Goal: Transaction & Acquisition: Purchase product/service

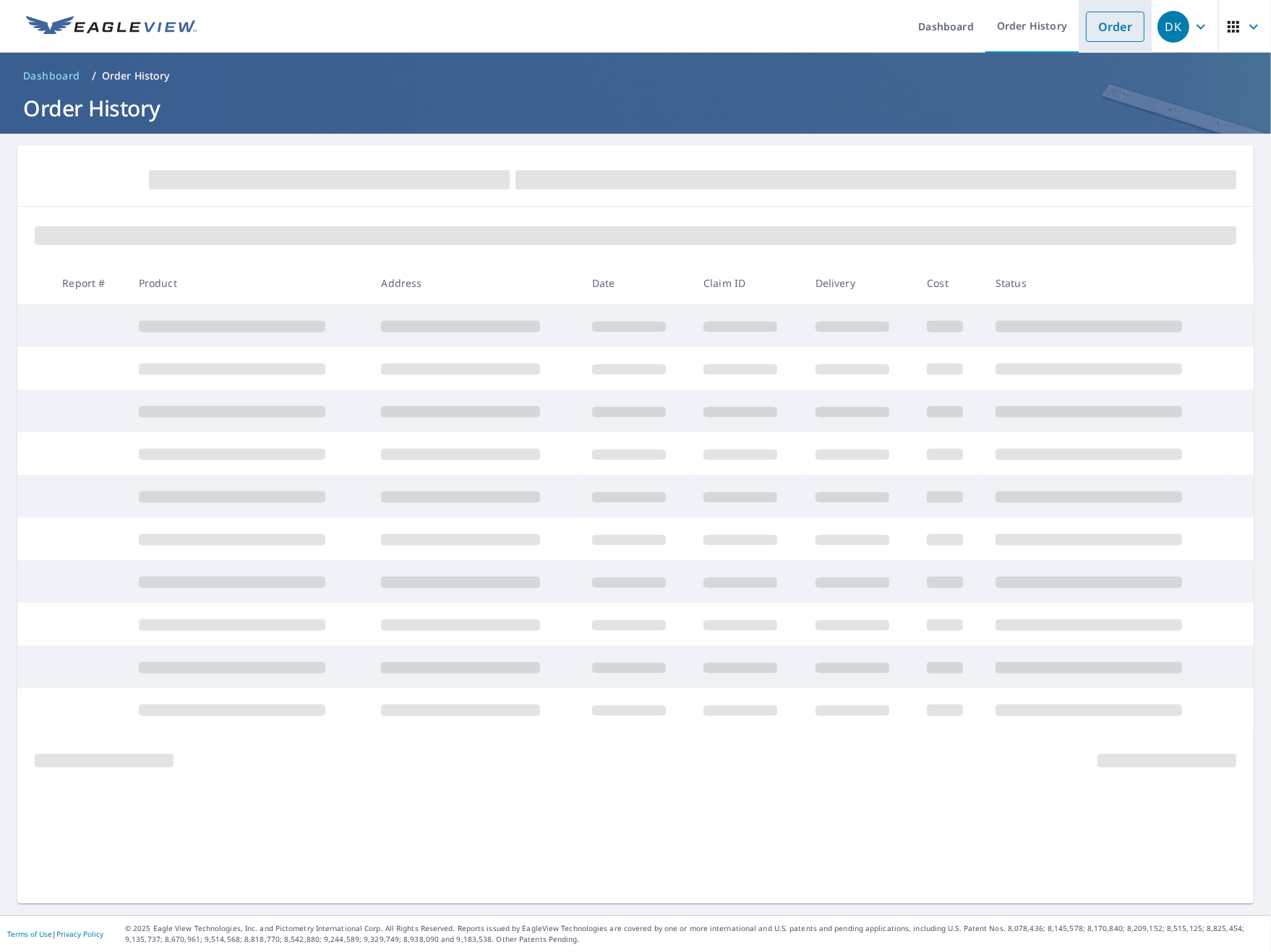
click at [1108, 15] on link "Order" at bounding box center [1115, 26] width 59 height 31
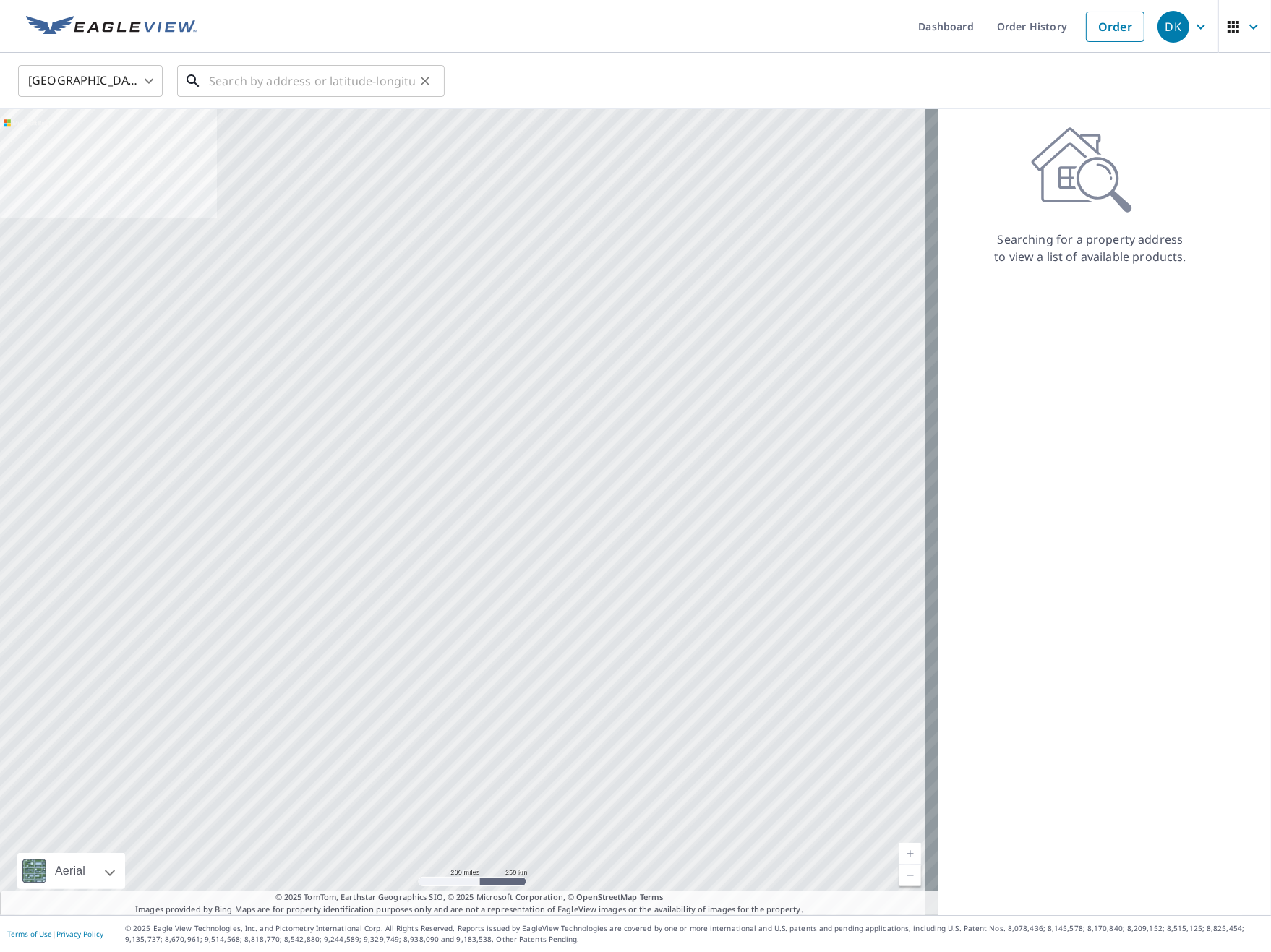
click at [364, 86] on input "text" at bounding box center [311, 80] width 206 height 40
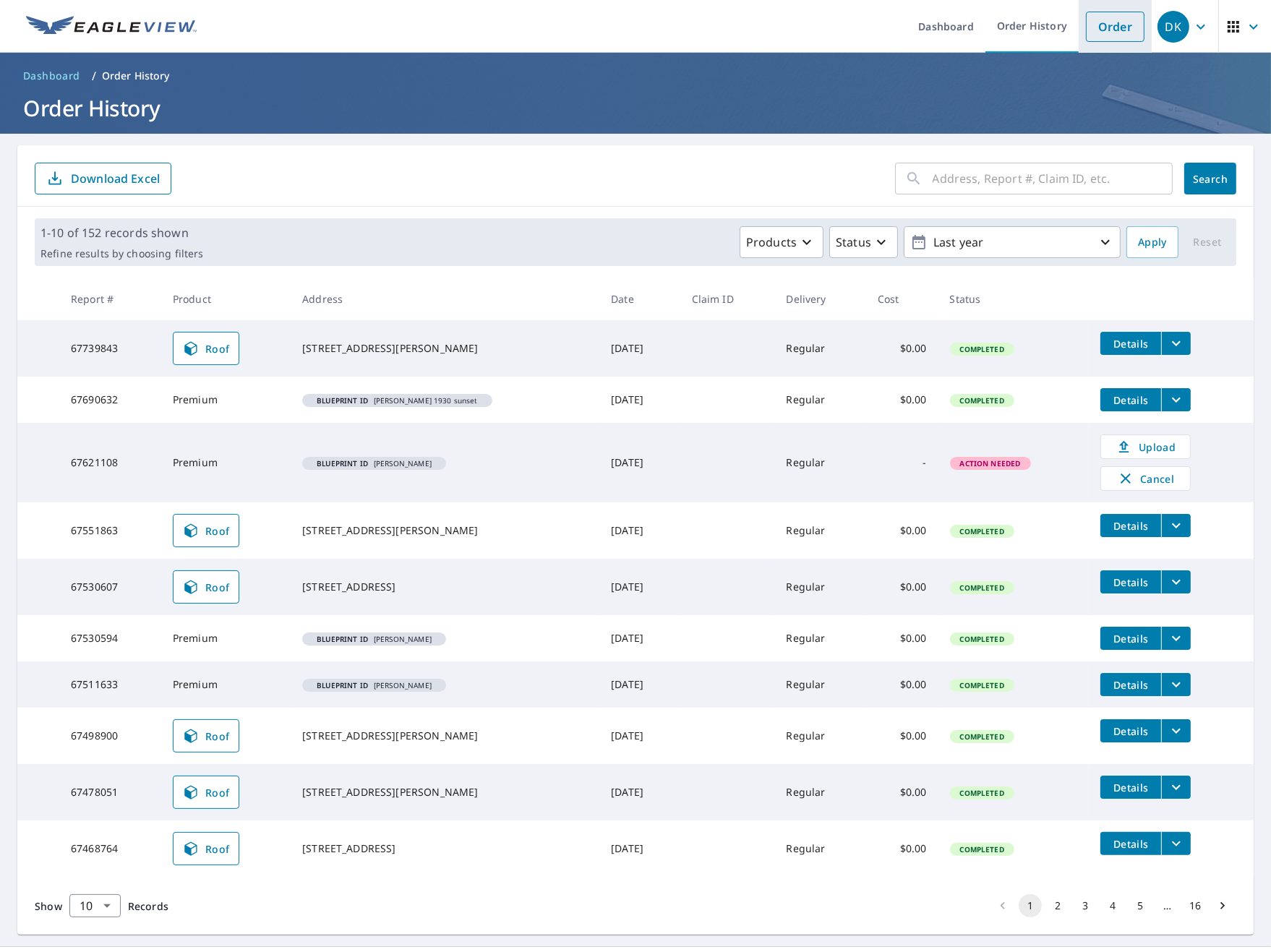
click at [1091, 21] on link "Order" at bounding box center [1115, 26] width 59 height 31
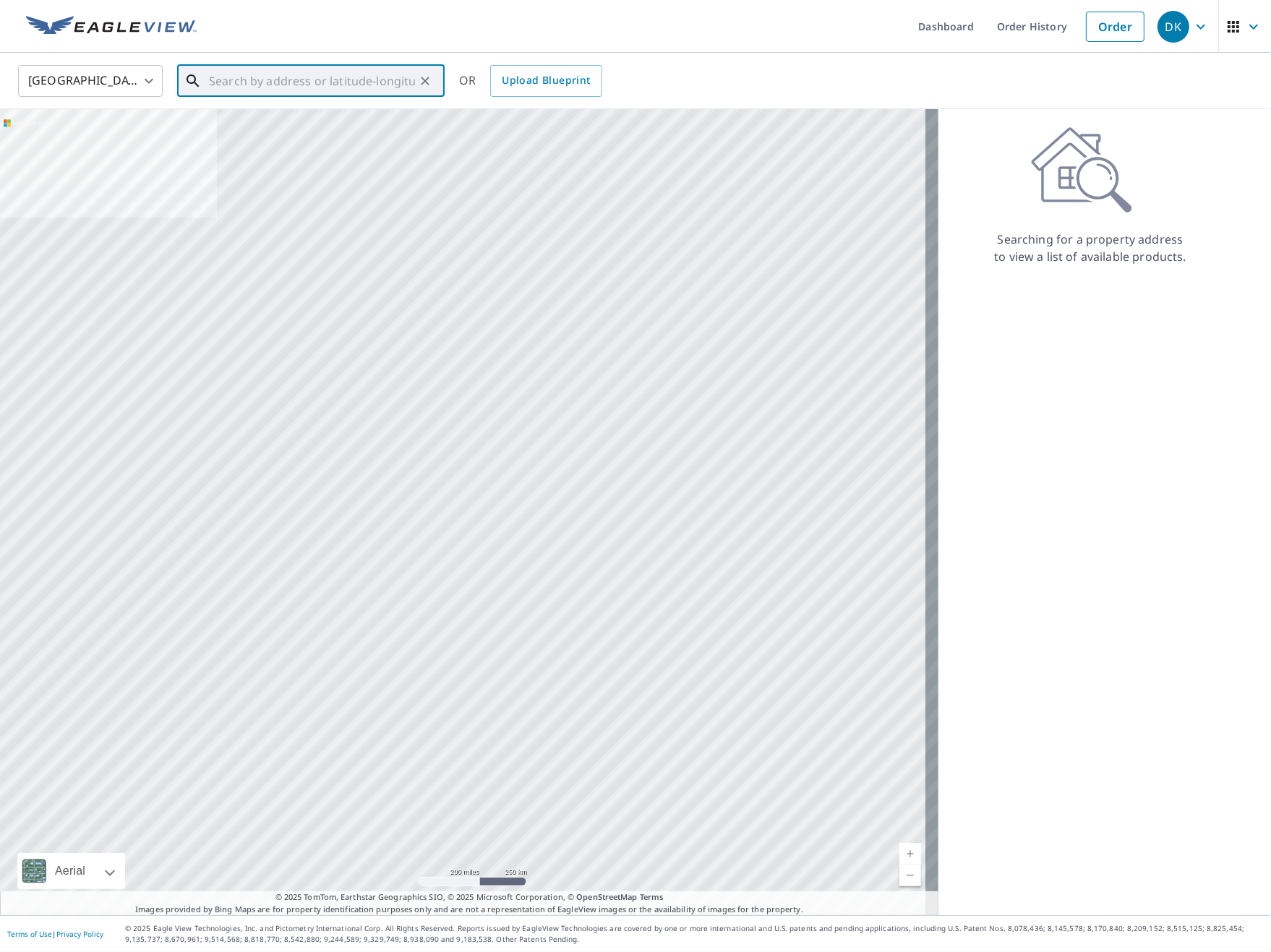
click at [212, 81] on input "text" at bounding box center [311, 80] width 206 height 40
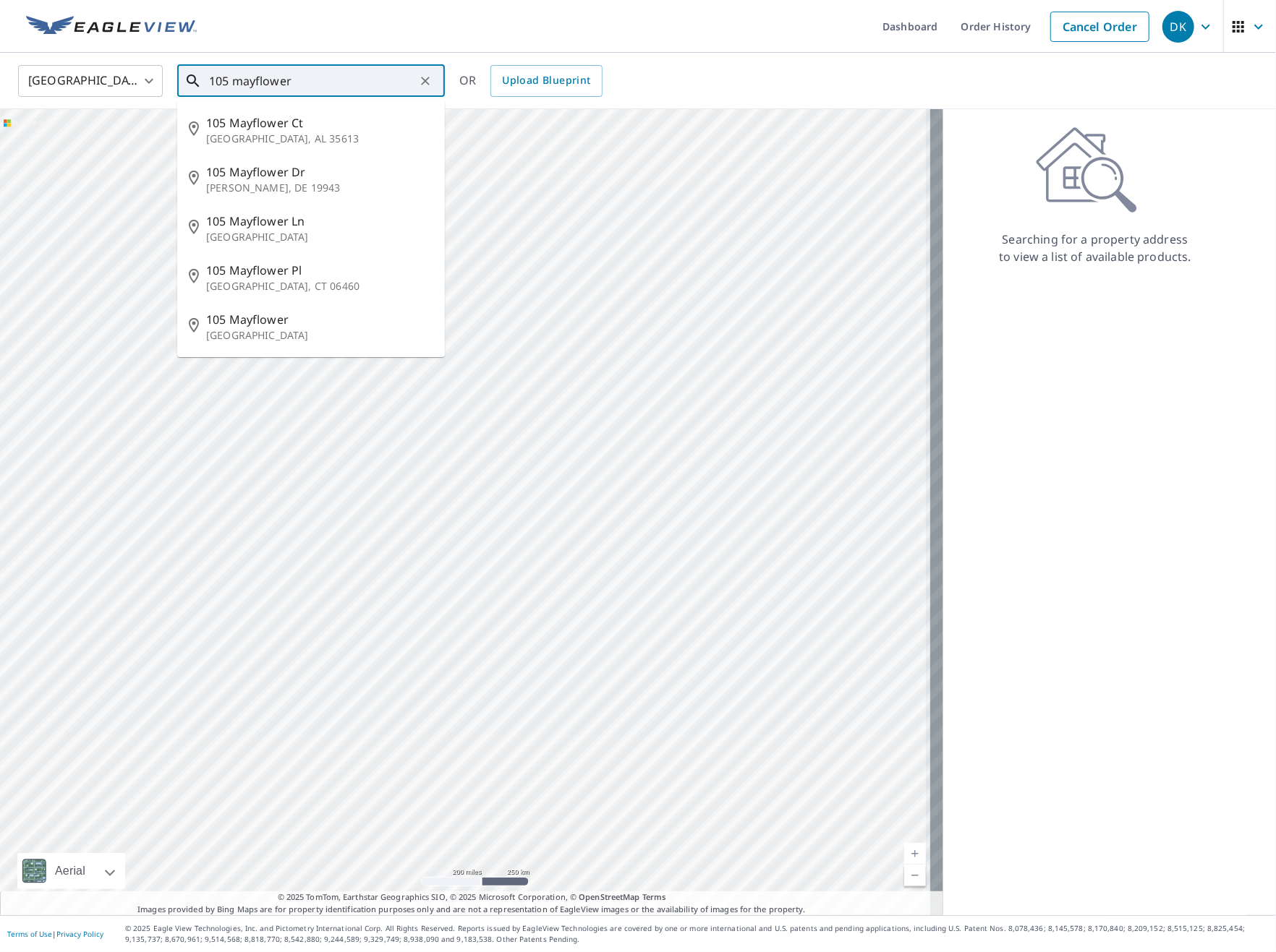
click at [306, 80] on input "105 mayflower" at bounding box center [312, 80] width 206 height 40
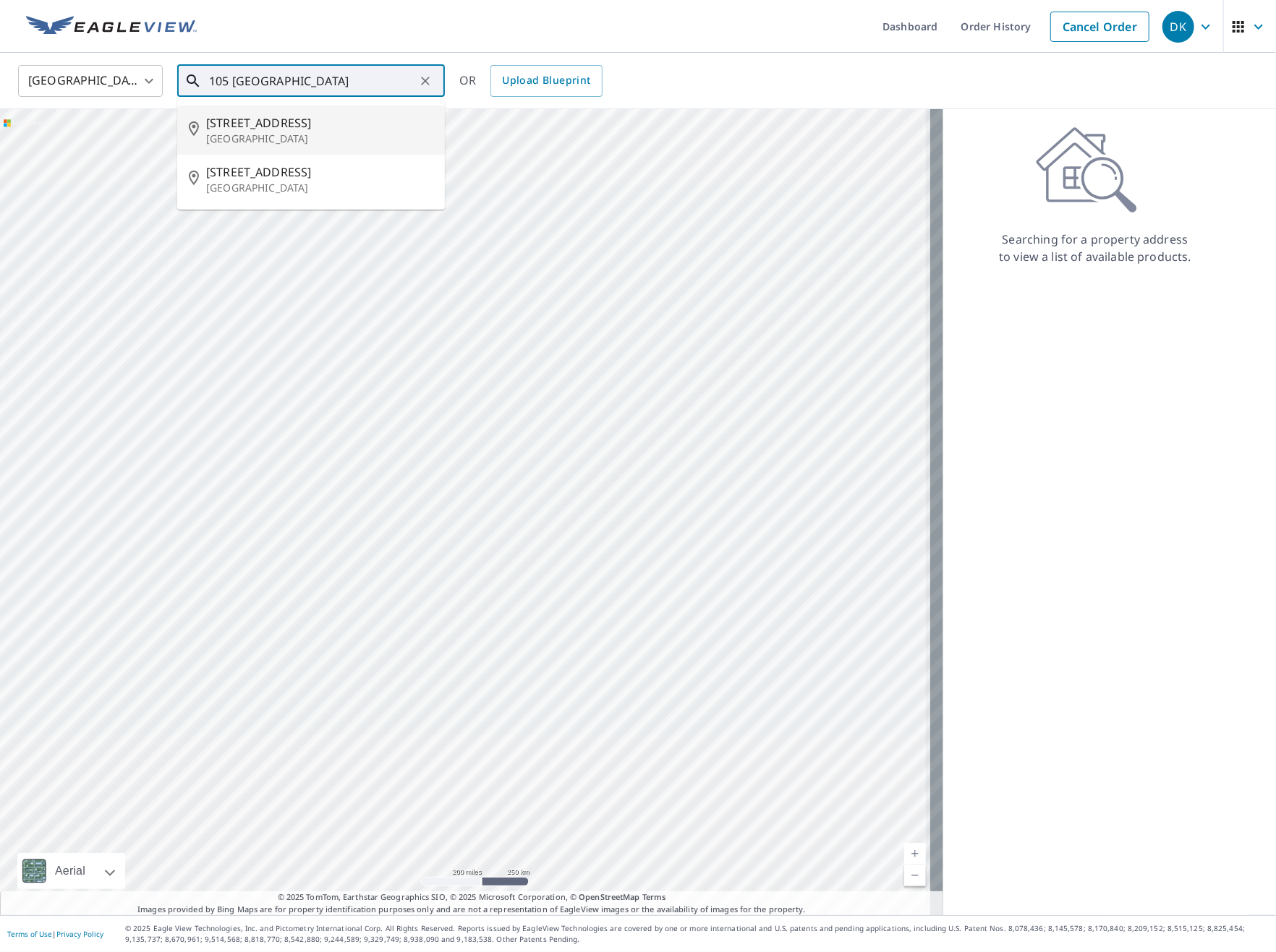
click at [259, 134] on p "[GEOGRAPHIC_DATA]" at bounding box center [320, 139] width 228 height 15
type input "[STREET_ADDRESS]"
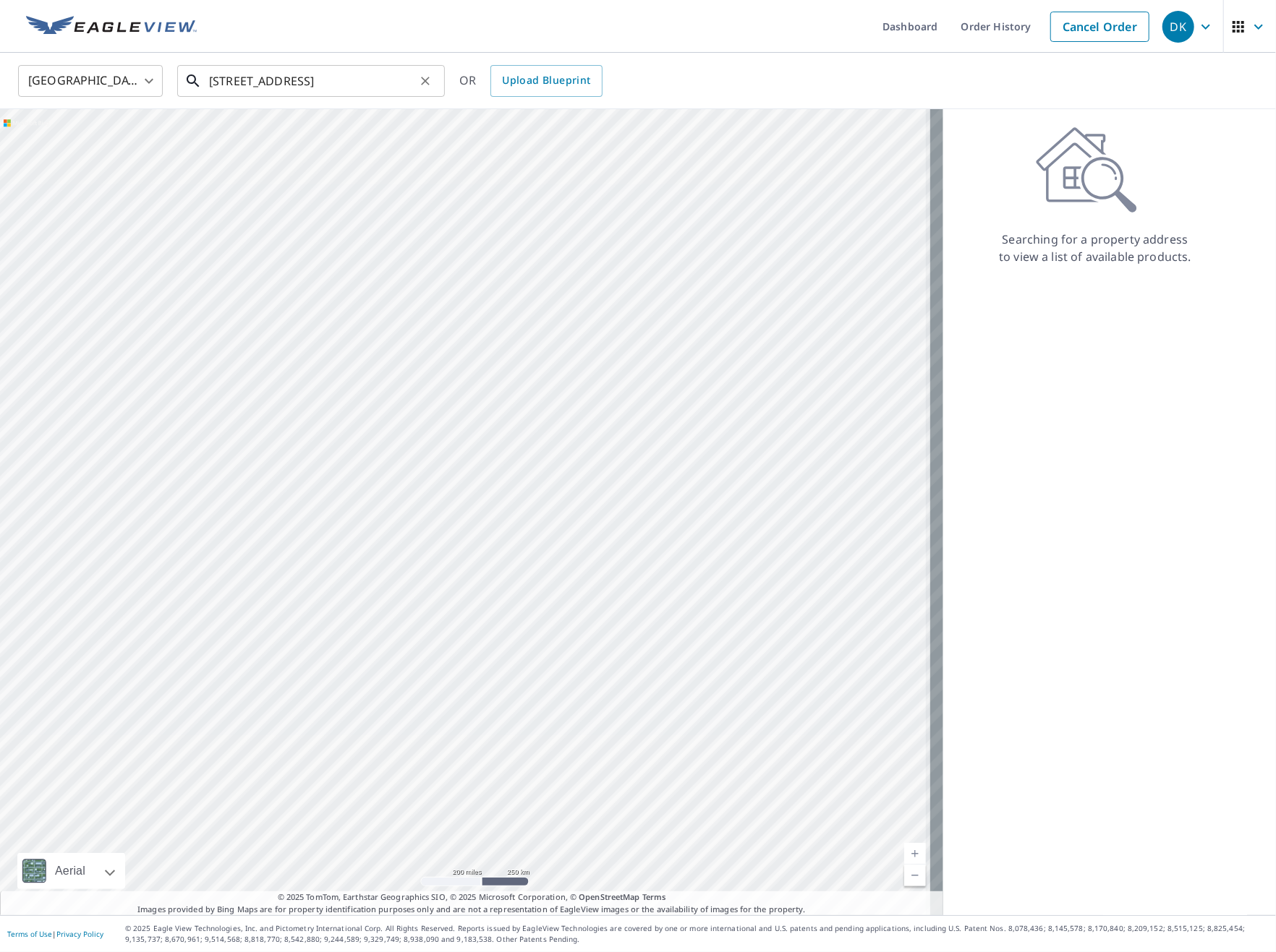
click at [354, 69] on input "[STREET_ADDRESS]" at bounding box center [312, 80] width 206 height 40
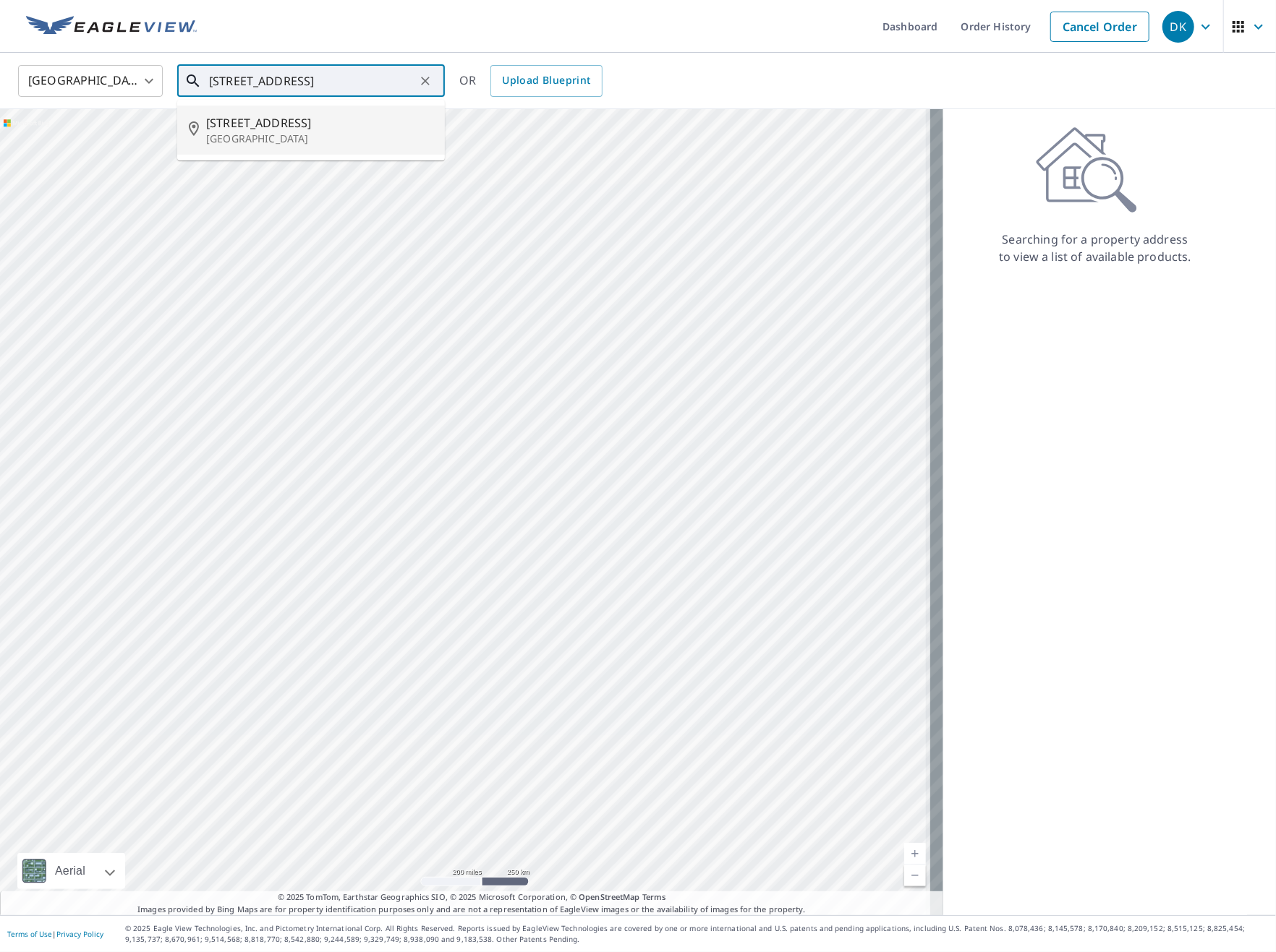
click at [305, 129] on span "[STREET_ADDRESS]" at bounding box center [320, 123] width 228 height 18
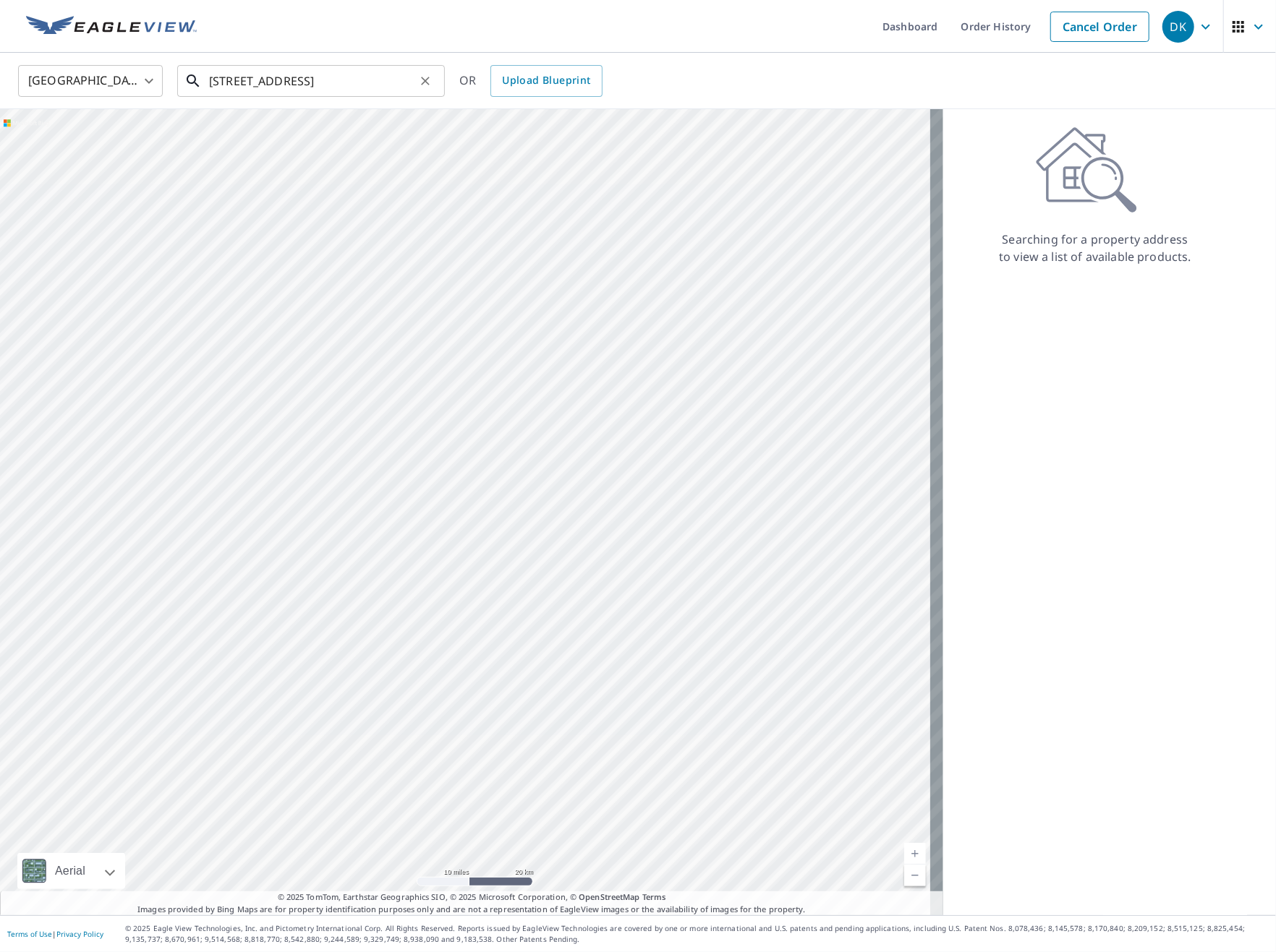
click at [357, 71] on input "[STREET_ADDRESS]" at bounding box center [312, 80] width 206 height 40
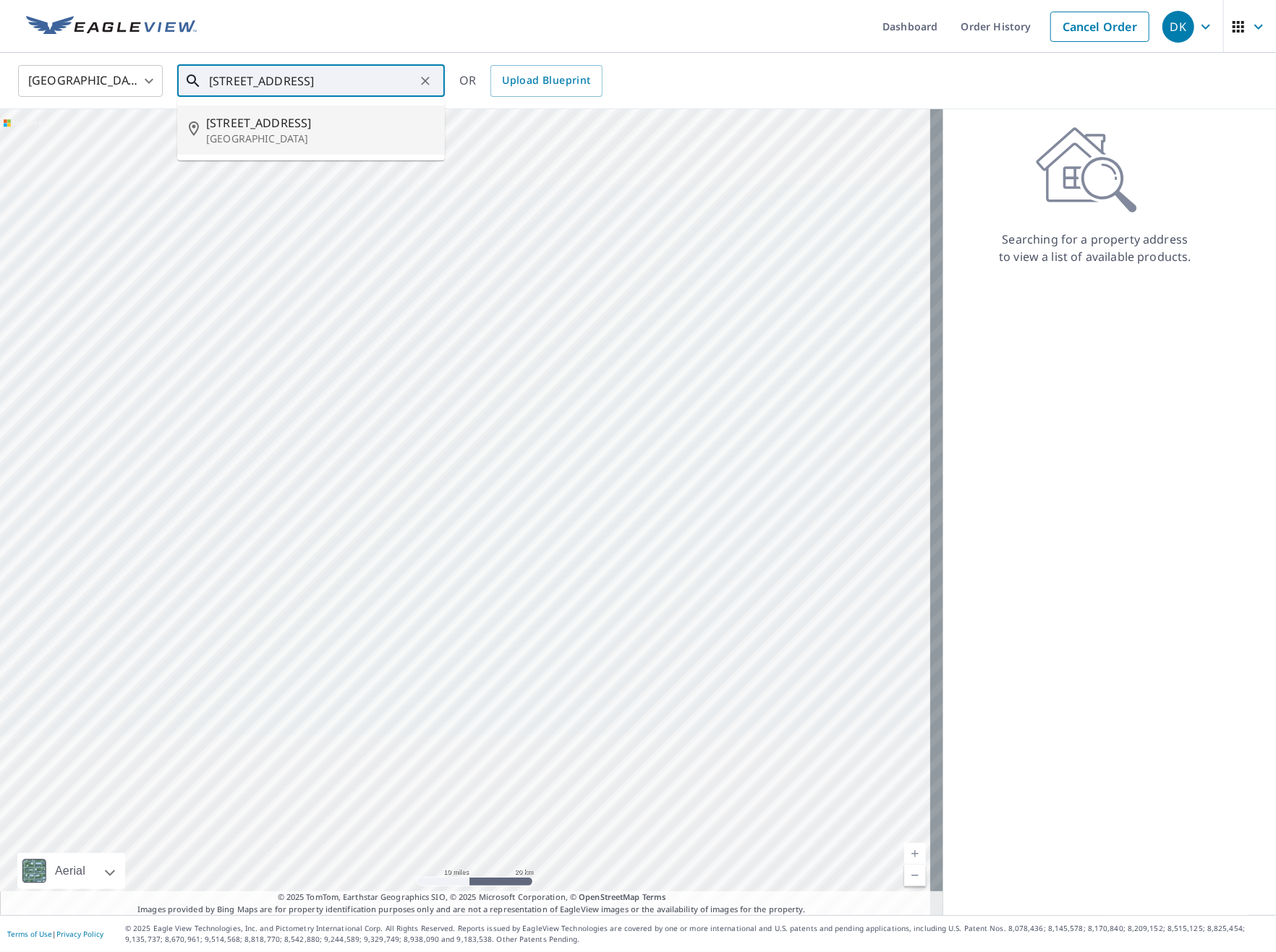
click at [357, 71] on input "[STREET_ADDRESS]" at bounding box center [312, 80] width 206 height 40
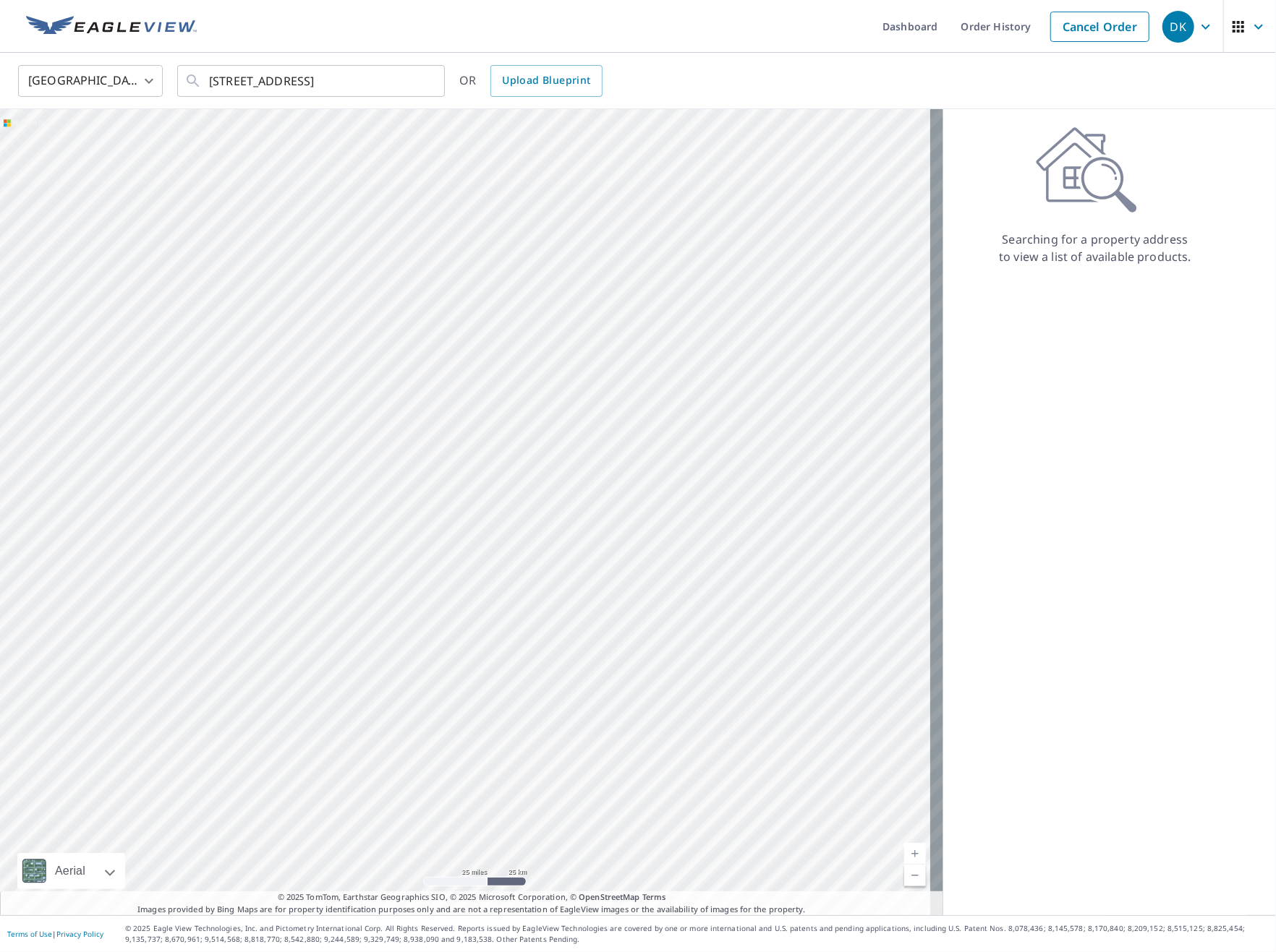
click at [465, 35] on ul "Dashboard Order History Cancel Order" at bounding box center [681, 26] width 951 height 53
click at [344, 80] on input "[STREET_ADDRESS]" at bounding box center [312, 80] width 206 height 40
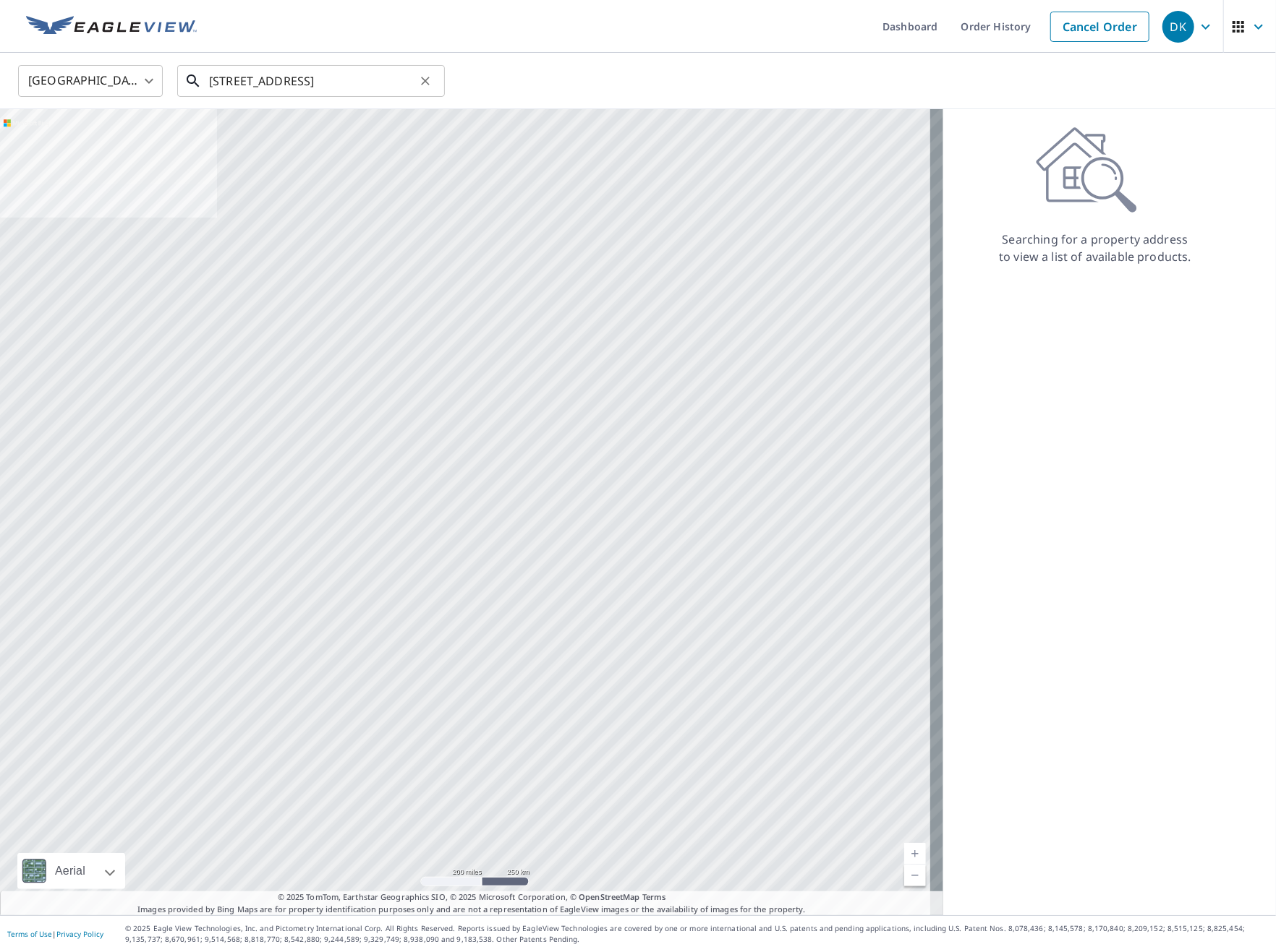
click at [314, 83] on input "[STREET_ADDRESS]" at bounding box center [312, 80] width 206 height 40
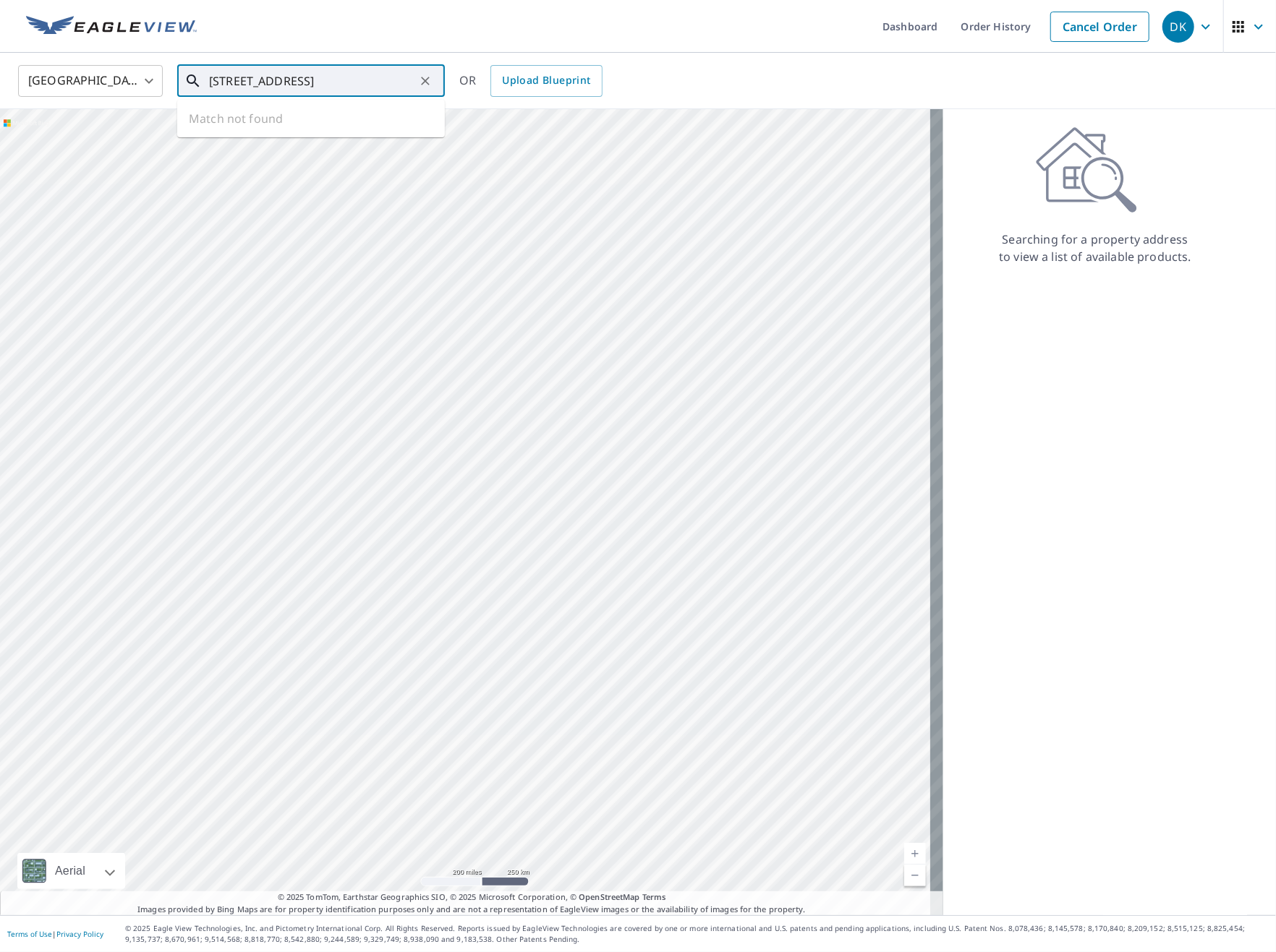
click at [231, 86] on input "[STREET_ADDRESS]" at bounding box center [312, 80] width 206 height 40
click at [230, 85] on input "[STREET_ADDRESS]" at bounding box center [312, 80] width 206 height 40
paste input "text"
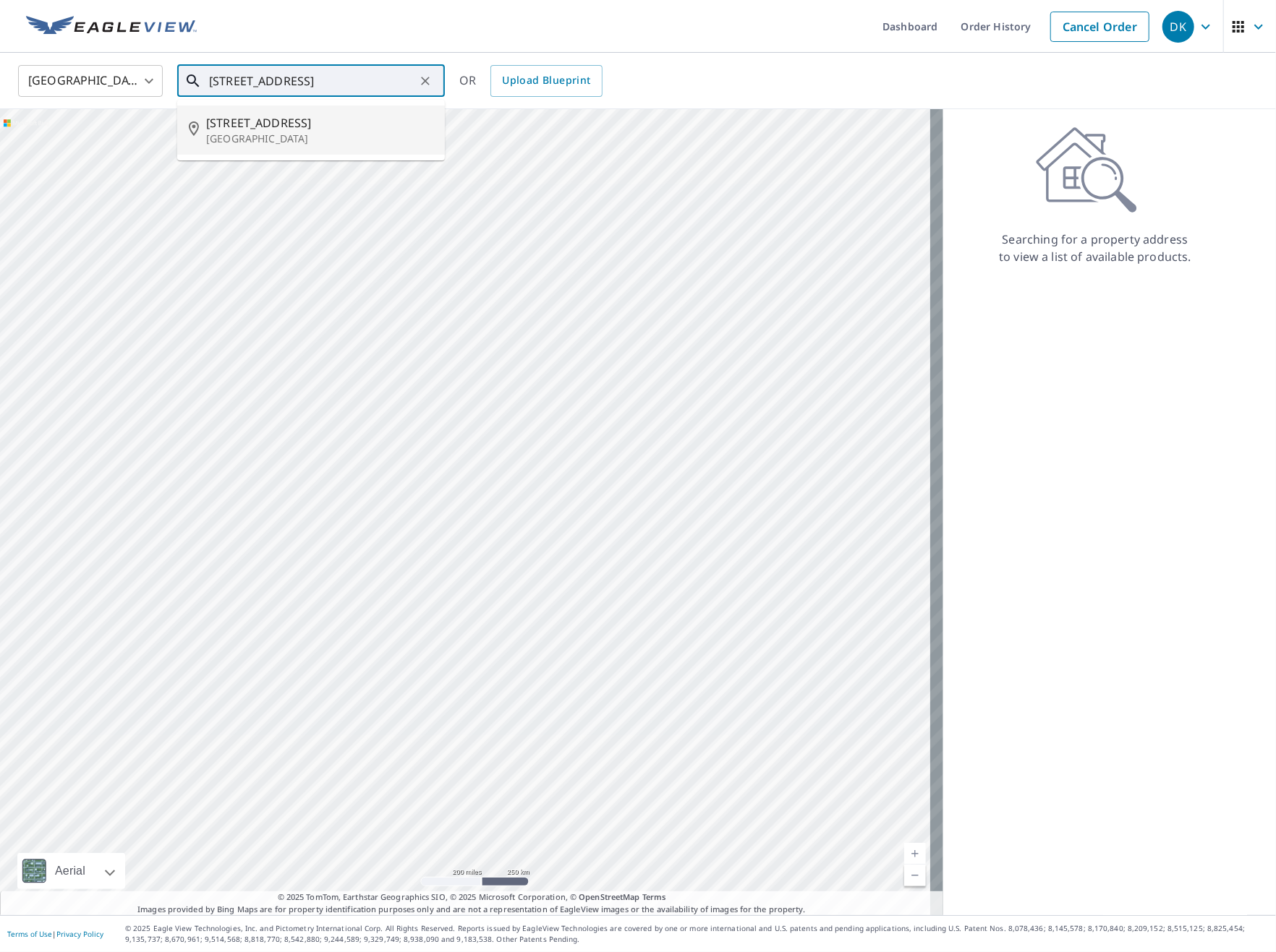
click at [265, 137] on p "[GEOGRAPHIC_DATA]" at bounding box center [320, 139] width 228 height 15
type input "[STREET_ADDRESS]"
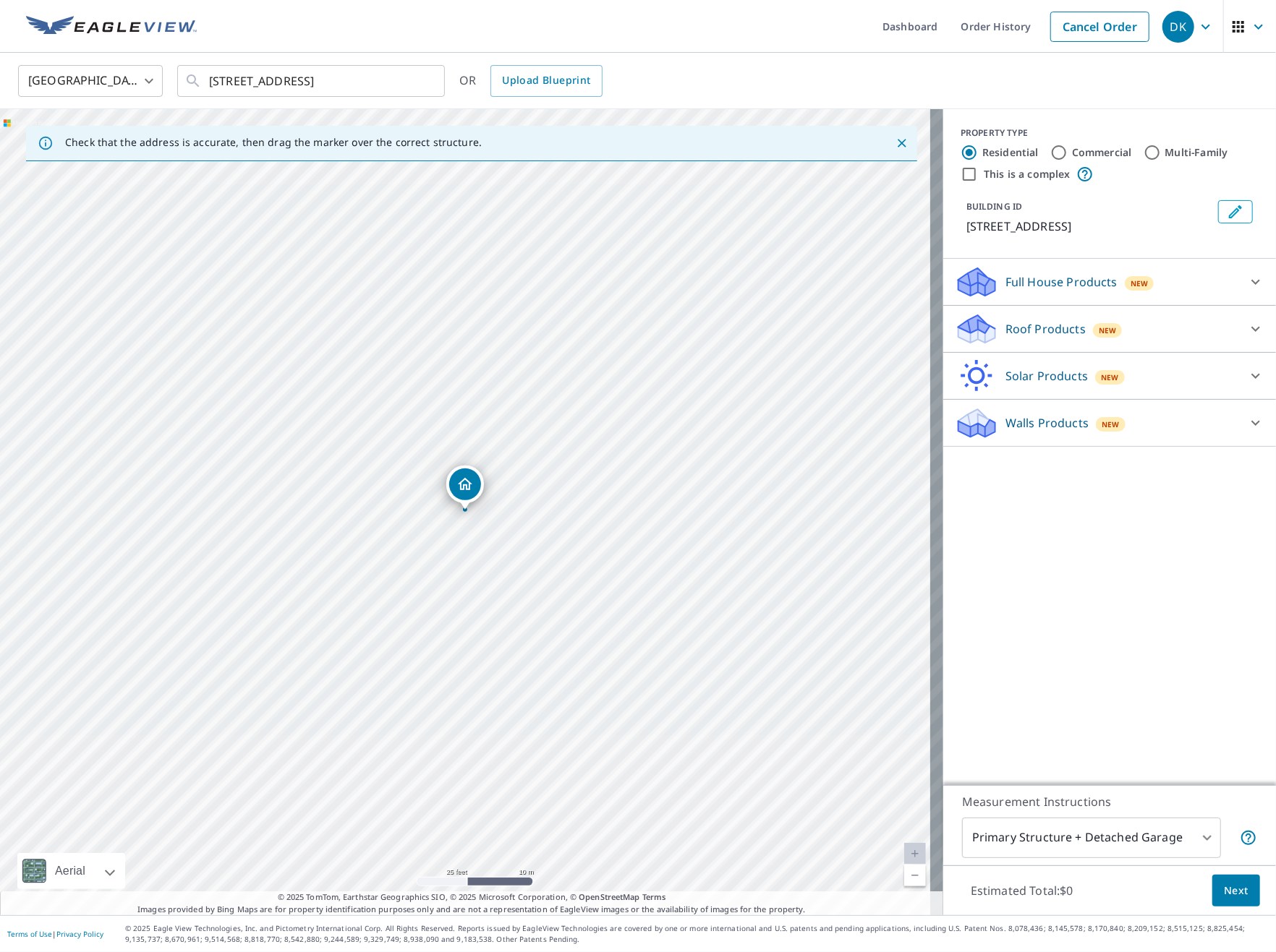
click at [1048, 324] on p "Roof Products" at bounding box center [1046, 329] width 80 height 18
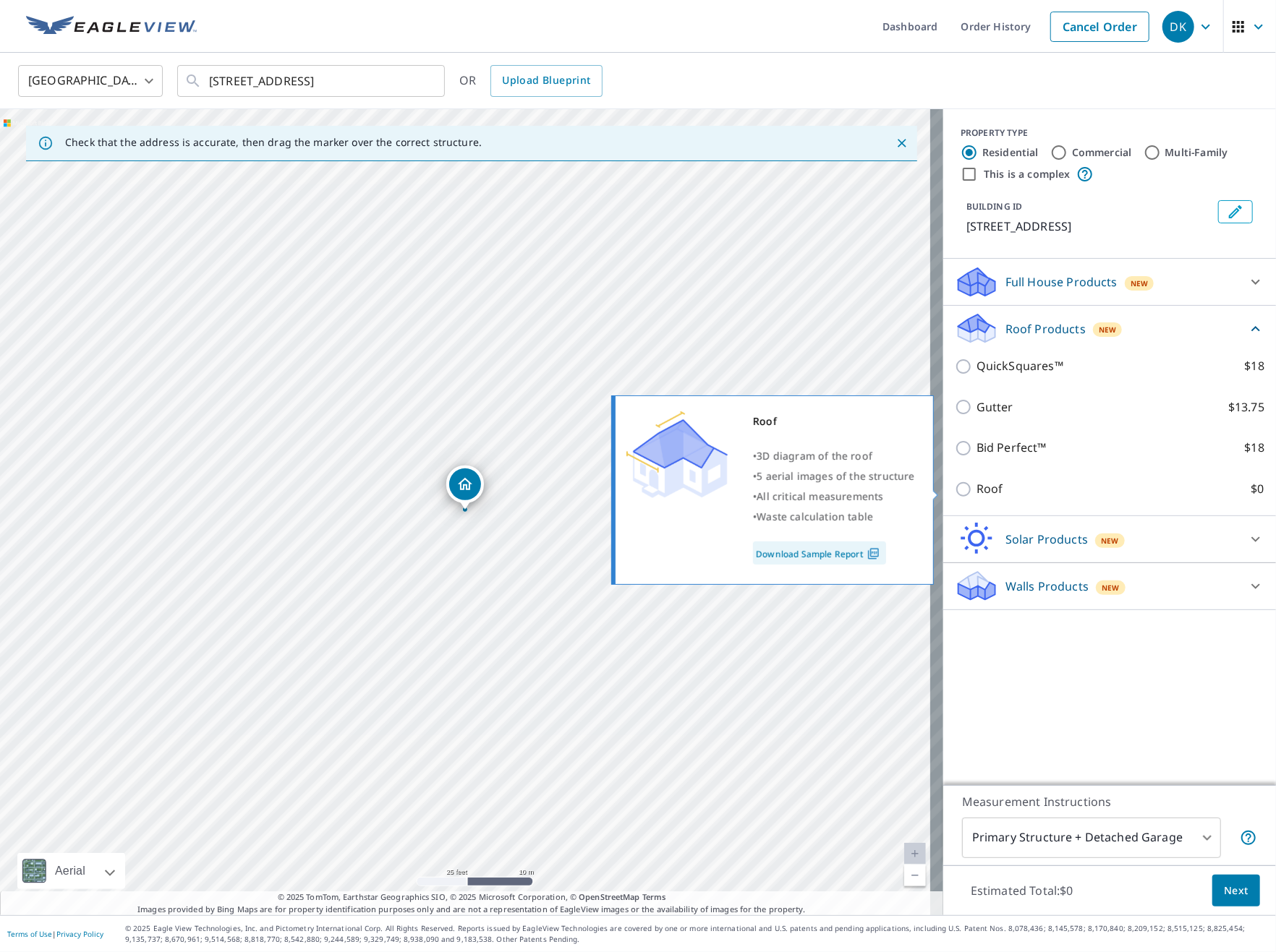
click at [1041, 489] on label "Roof $0" at bounding box center [1120, 489] width 288 height 18
click at [977, 489] on input "Roof $0" at bounding box center [965, 490] width 21 height 18
checkbox input "true"
type input "3"
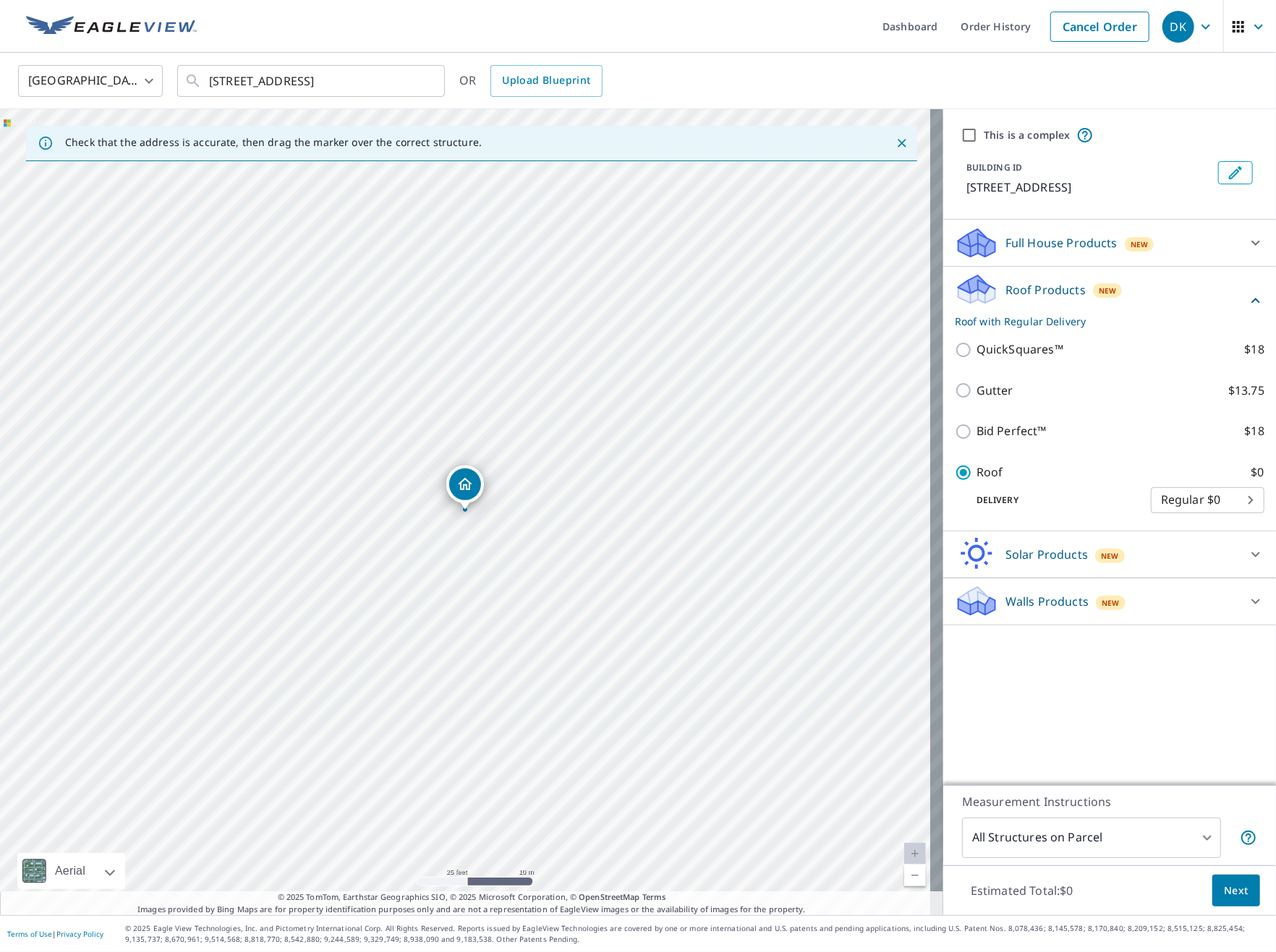
click at [1231, 899] on span "Next" at bounding box center [1236, 890] width 24 height 18
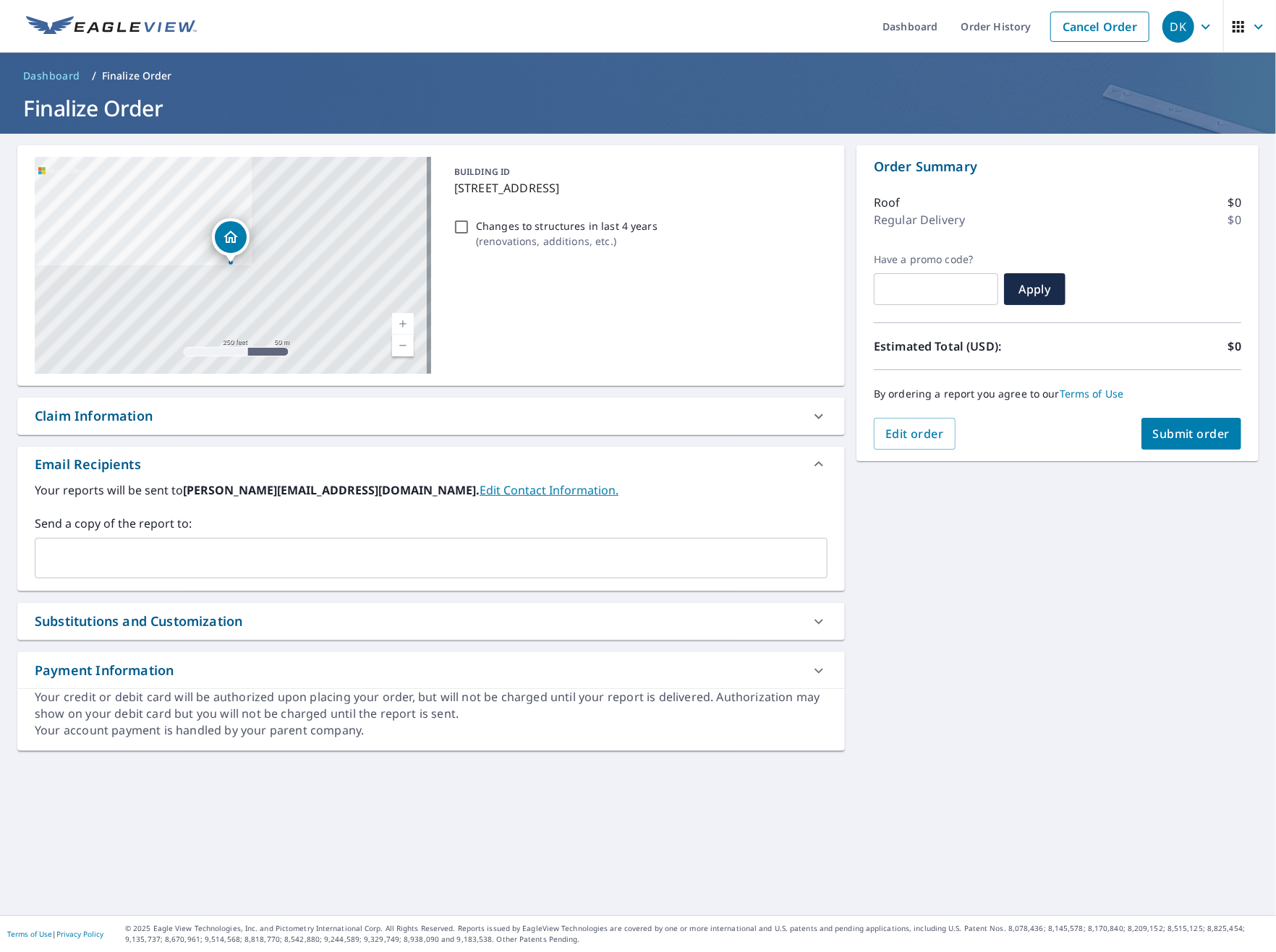
click at [1172, 435] on span "Submit order" at bounding box center [1191, 434] width 77 height 16
